Goal: Browse casually: Explore the website without a specific task or goal

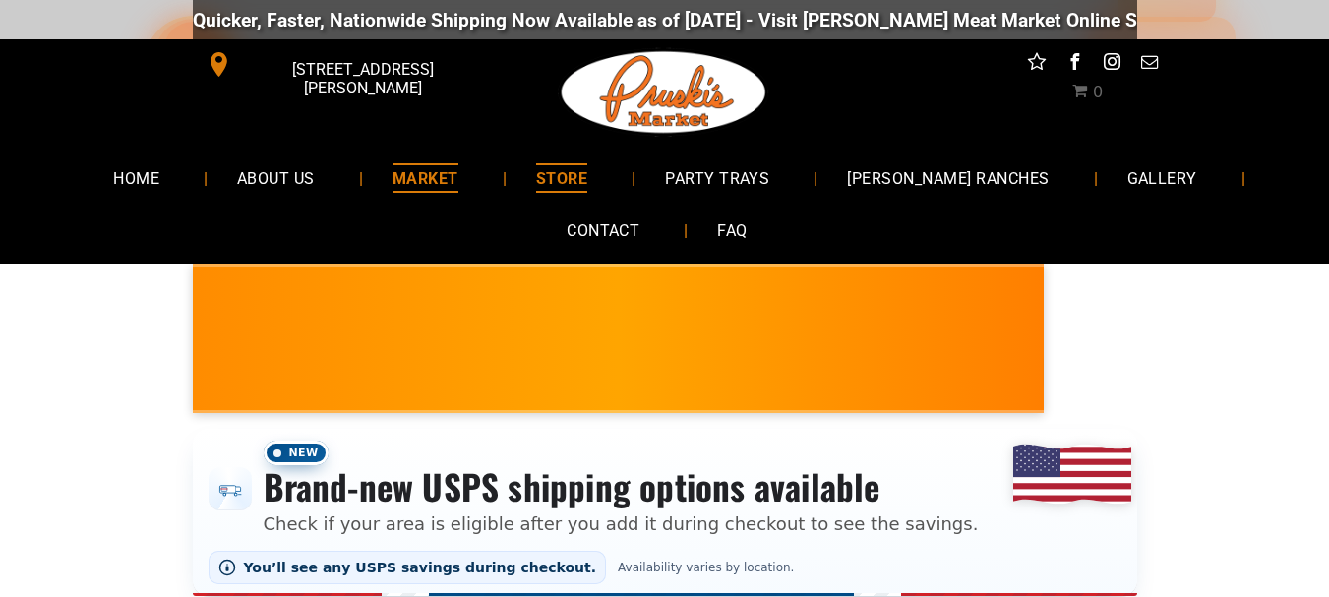
click at [446, 172] on span "MARKET" at bounding box center [425, 177] width 66 height 29
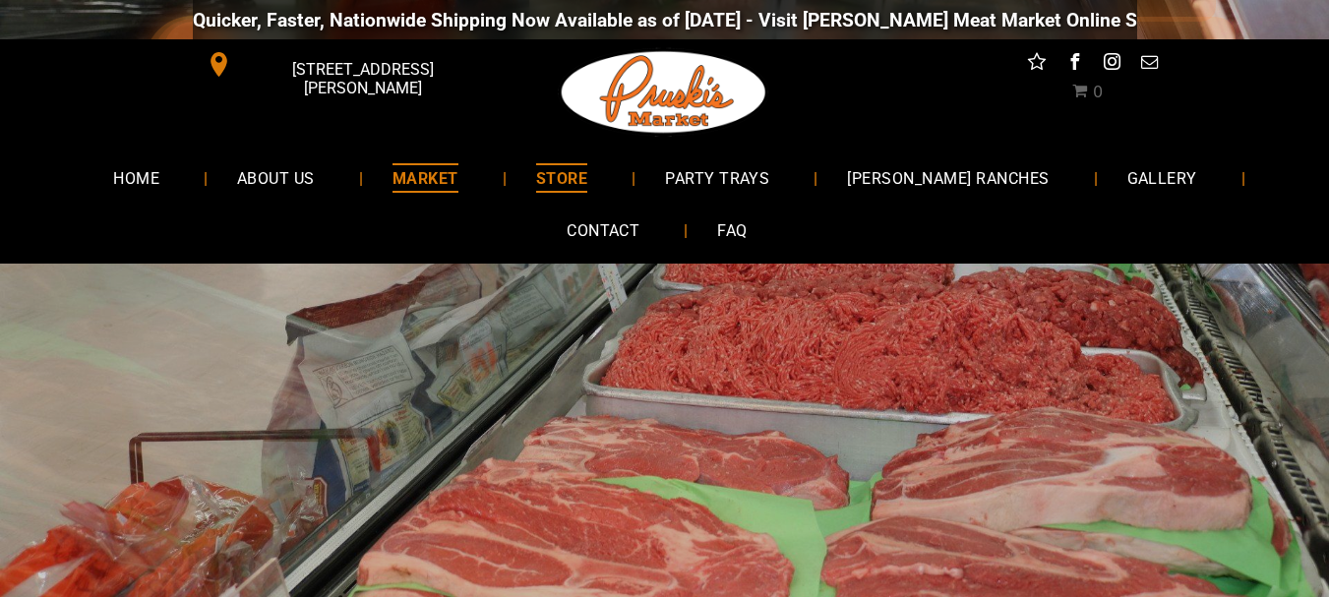
click at [587, 181] on span "STORE" at bounding box center [561, 177] width 51 height 29
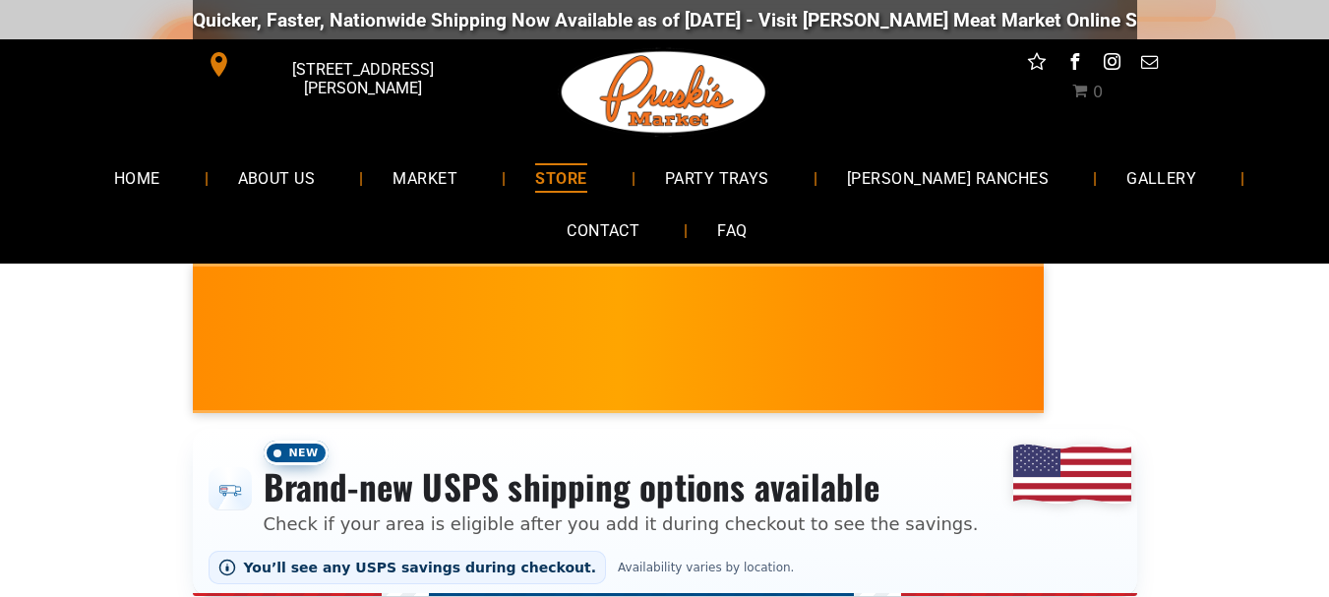
click at [586, 170] on span "STORE" at bounding box center [560, 177] width 51 height 29
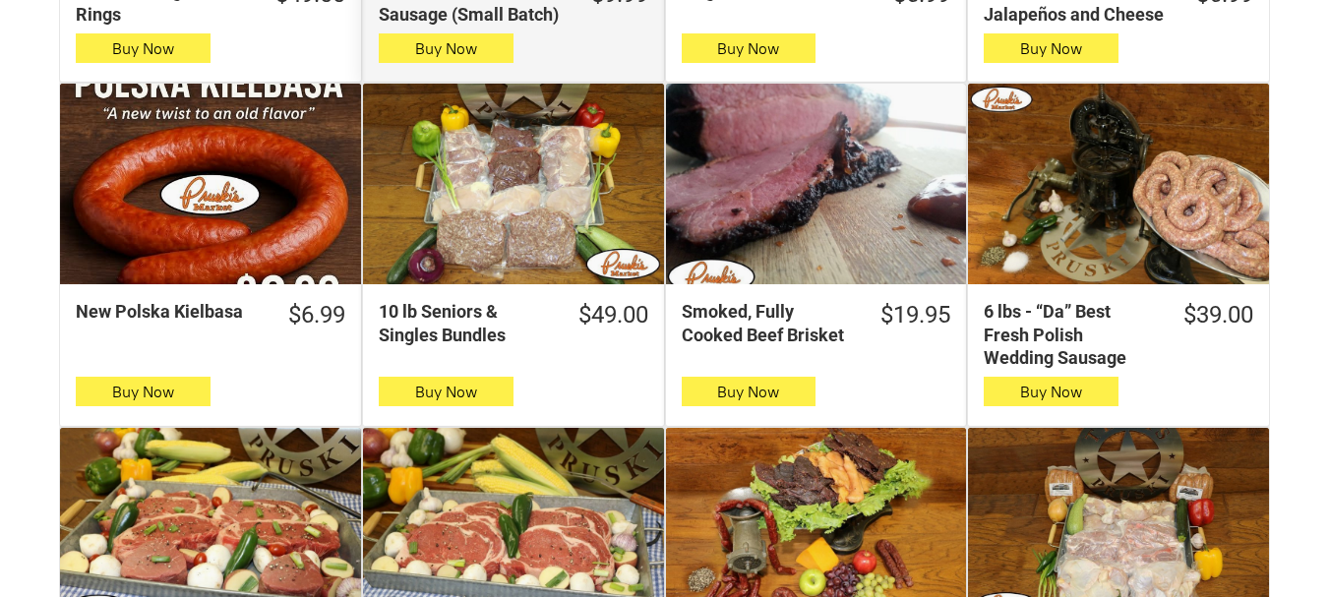
scroll to position [982, 0]
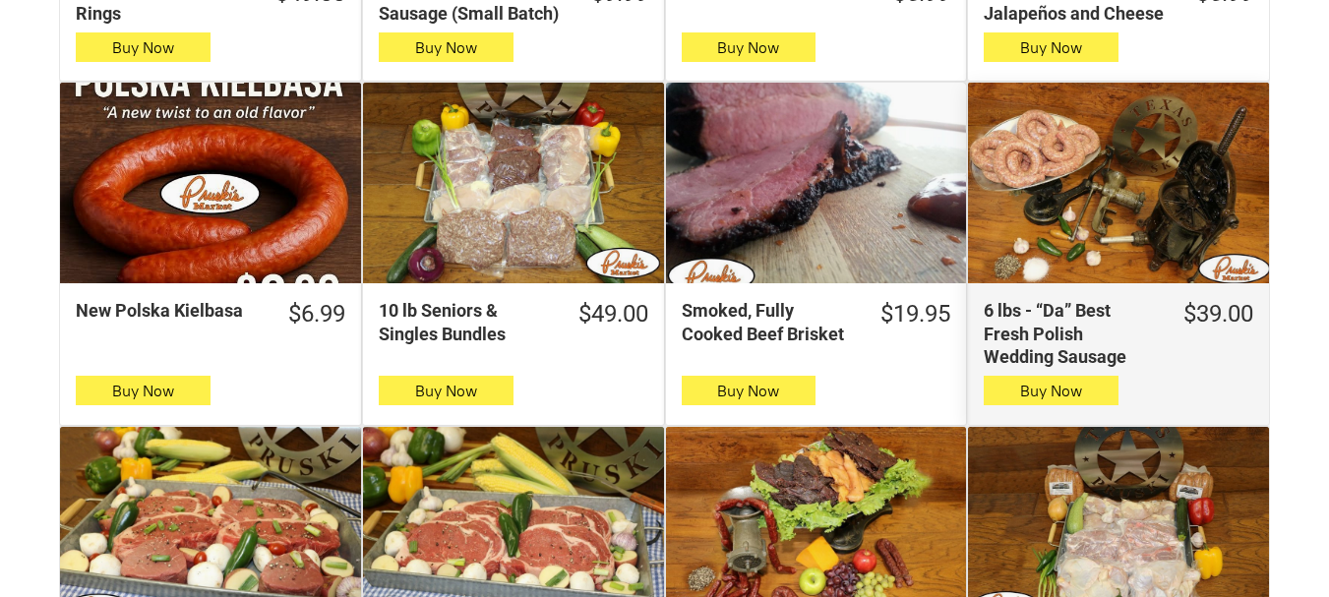
click at [1012, 167] on div "6 lbs - “Da” Best Fresh Polish Wedding Sausage" at bounding box center [1118, 183] width 301 height 201
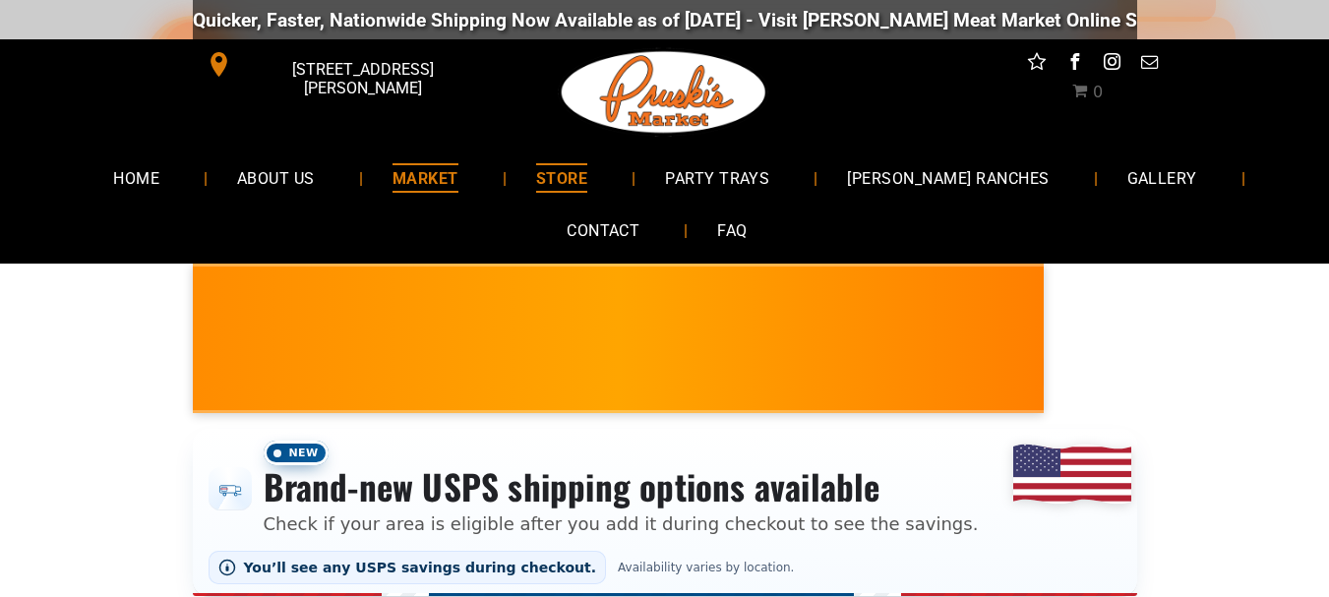
click at [458, 183] on span "MARKET" at bounding box center [425, 177] width 66 height 29
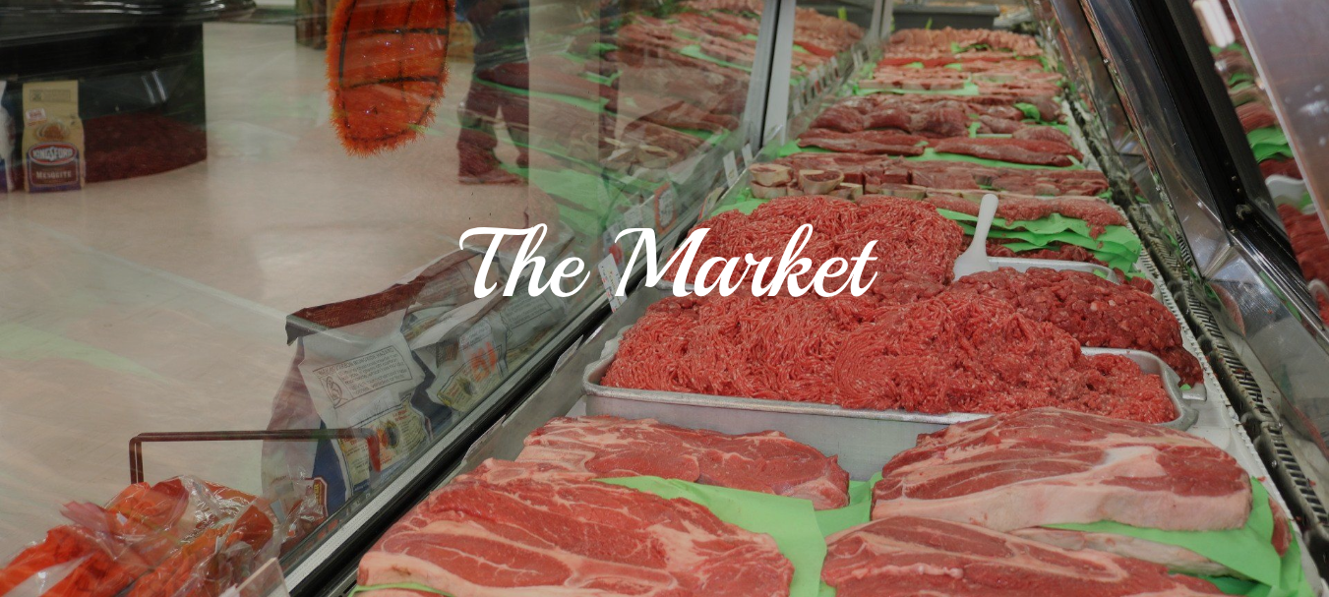
scroll to position [516, 0]
